Goal: Find specific page/section: Find specific page/section

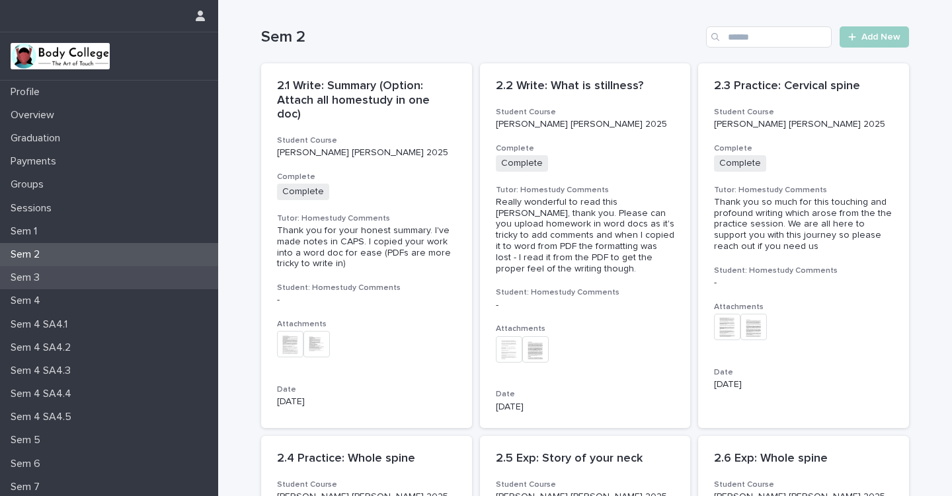
click at [36, 276] on p "Sem 3" at bounding box center [27, 278] width 45 height 13
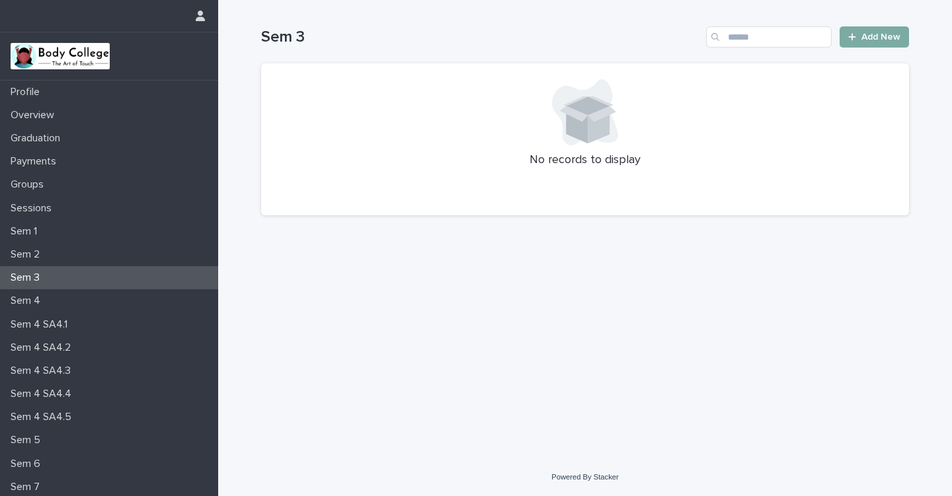
click at [877, 37] on span "Add New" at bounding box center [880, 36] width 39 height 9
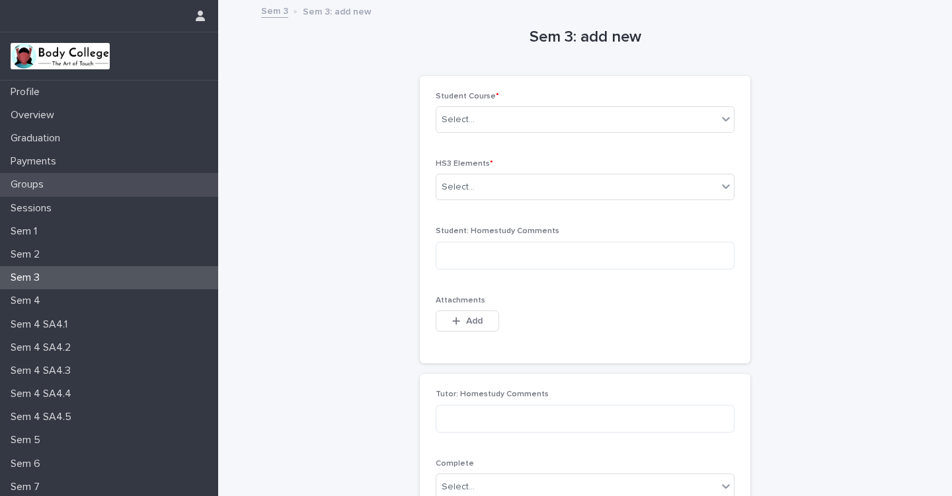
click at [36, 184] on p "Groups" at bounding box center [29, 184] width 49 height 13
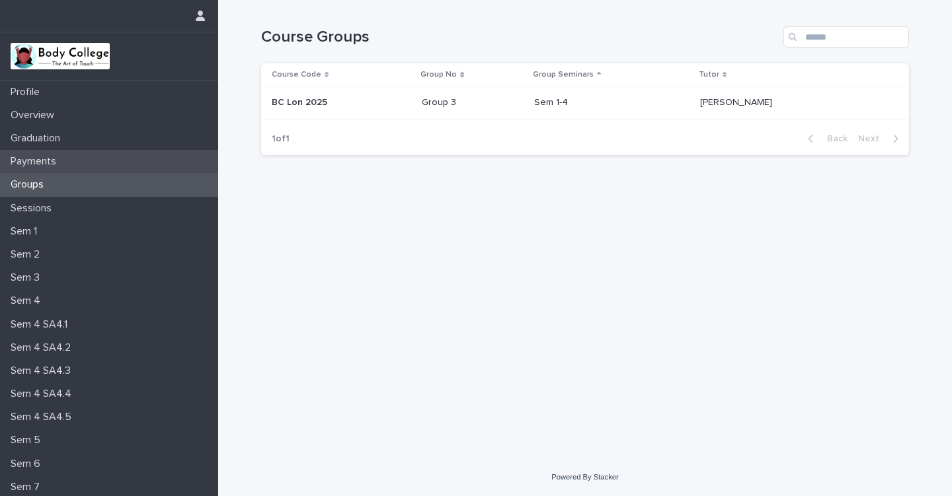
click at [44, 157] on p "Payments" at bounding box center [35, 161] width 61 height 13
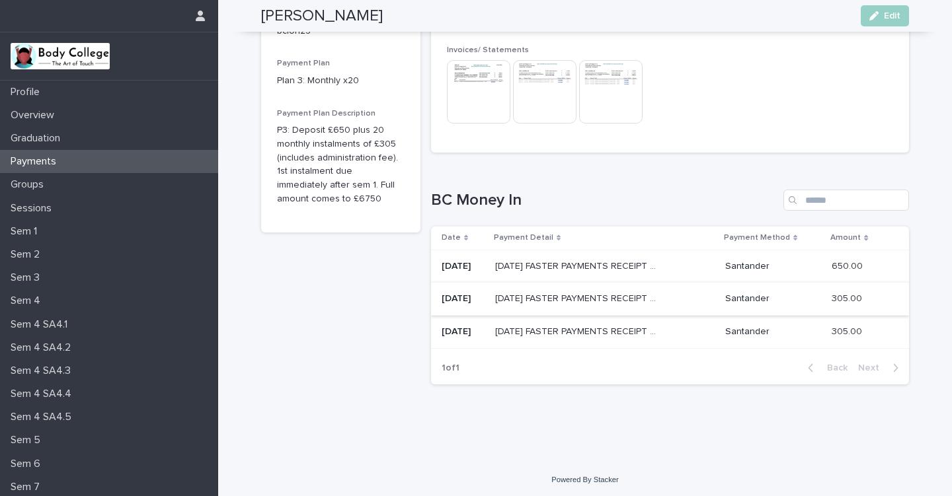
scroll to position [145, 0]
